Goal: Task Accomplishment & Management: Manage account settings

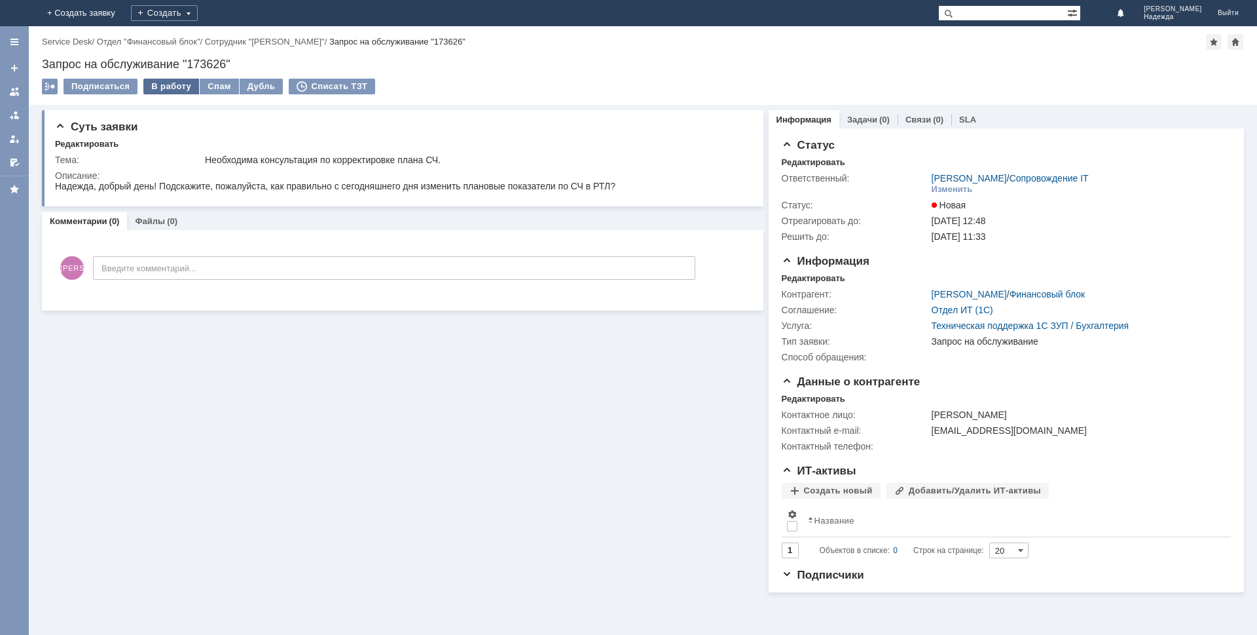
click at [168, 83] on div "В работу" at bounding box center [171, 87] width 56 height 16
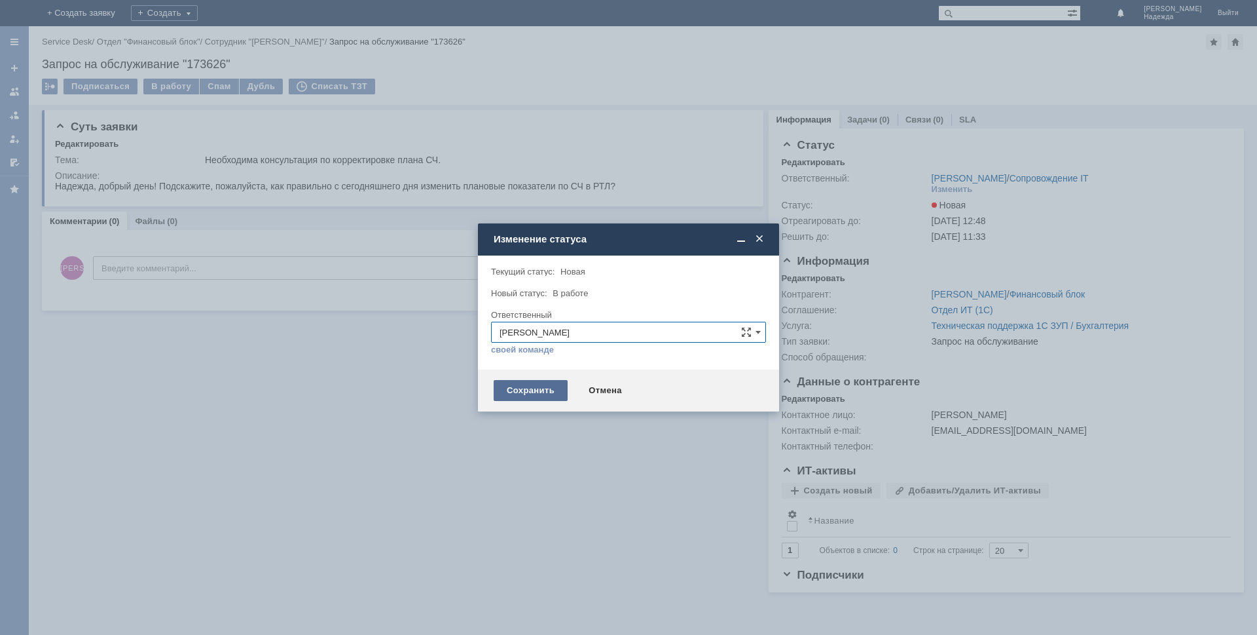
click at [559, 386] on div "Сохранить" at bounding box center [531, 390] width 74 height 21
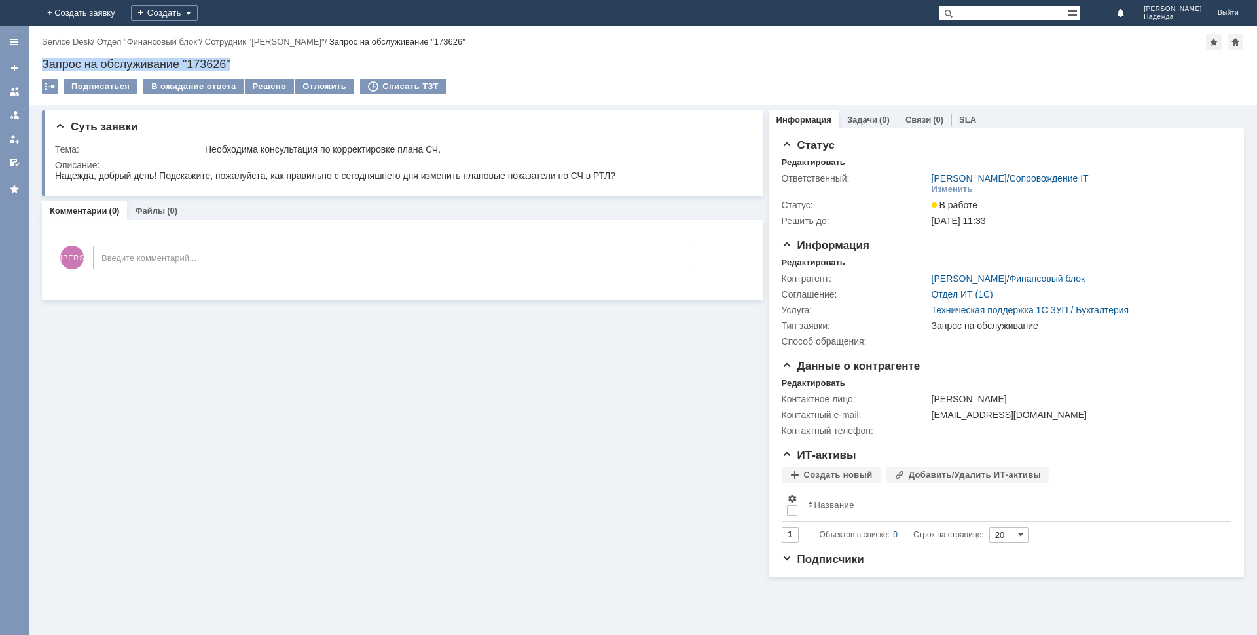
drag, startPoint x: 247, startPoint y: 59, endPoint x: 35, endPoint y: 67, distance: 212.3
click at [35, 67] on div "Назад | Service Desk / Отдел "Финансовый блок" / Сотрудник "[PERSON_NAME]" / За…" at bounding box center [643, 65] width 1229 height 79
copy div "Запрос на обслуживание "173626""
click at [622, 172] on html "Надежда, добрый день! Подскажите, пожалуйста, как правильно с сегодняшнего дня …" at bounding box center [400, 176] width 690 height 12
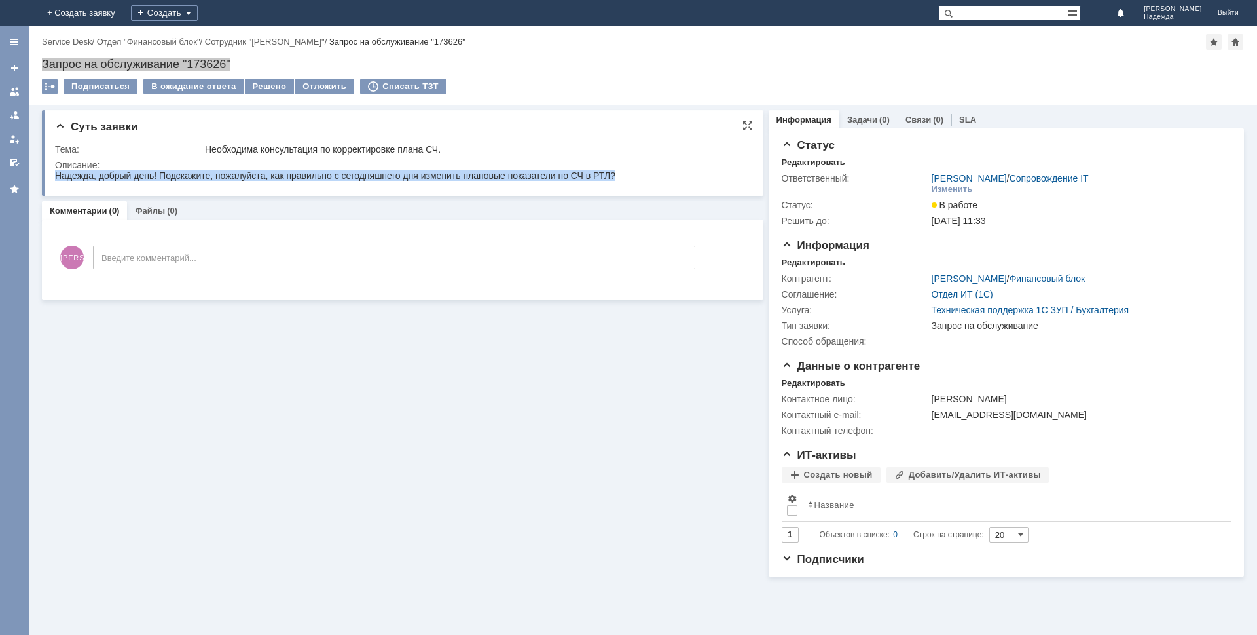
drag, startPoint x: 620, startPoint y: 173, endPoint x: 9, endPoint y: 178, distance: 611.0
click at [55, 178] on html "Надежда, добрый день! Подскажите, пожалуйста, как правильно с сегодняшнего дня …" at bounding box center [400, 176] width 690 height 12
copy div "Надежда, добрый день! Подскажите, пожалуйста, как правильно с сегодняшнего дня …"
